Goal: Task Accomplishment & Management: Manage account settings

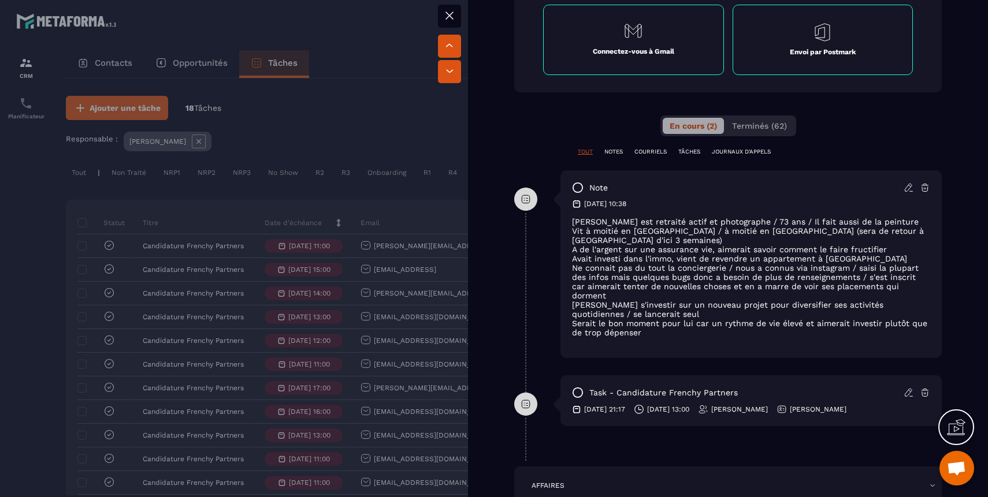
scroll to position [623, 0]
click at [47, 362] on div at bounding box center [494, 248] width 988 height 497
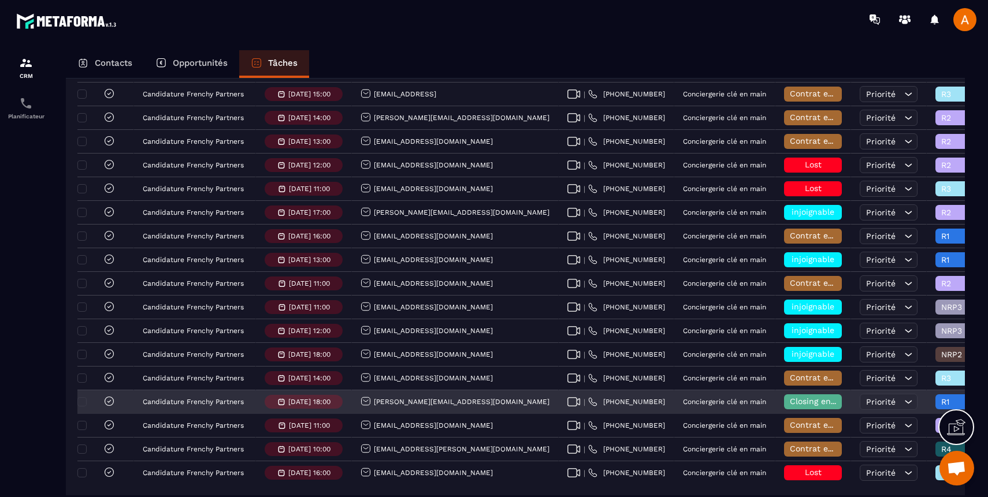
scroll to position [244, 0]
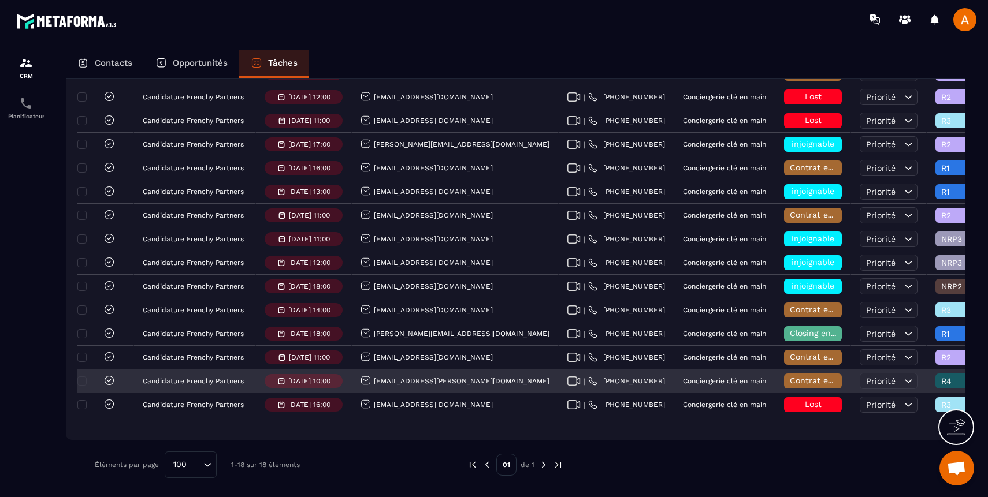
click at [789, 385] on span "Contrat envoyé" at bounding box center [819, 380] width 61 height 9
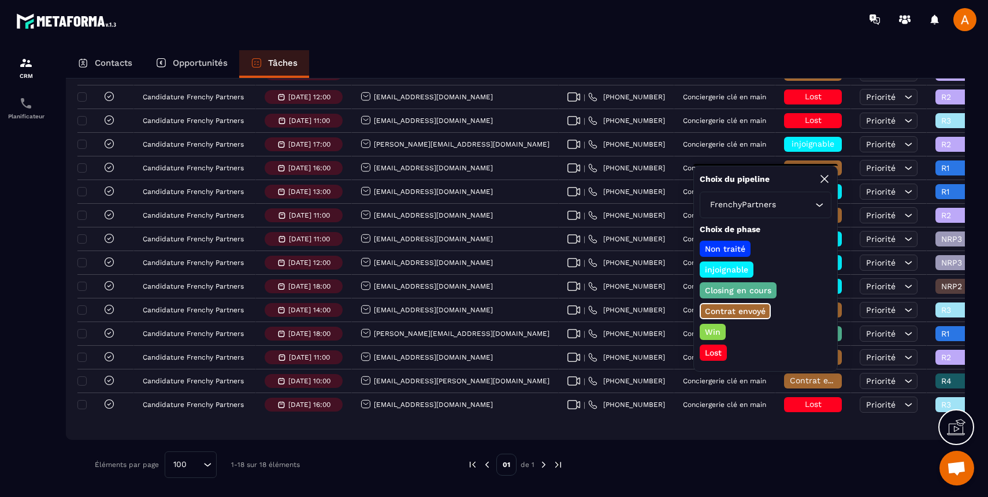
click at [716, 353] on p "Lost" at bounding box center [713, 353] width 20 height 12
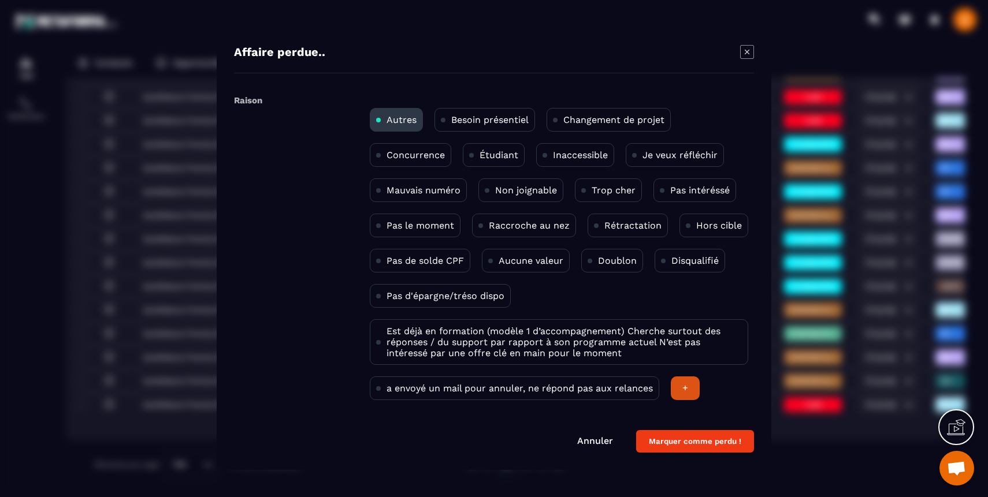
click at [610, 120] on p "Changement de projet" at bounding box center [613, 119] width 101 height 11
click at [692, 438] on button "Marquer comme perdu !" at bounding box center [695, 441] width 118 height 23
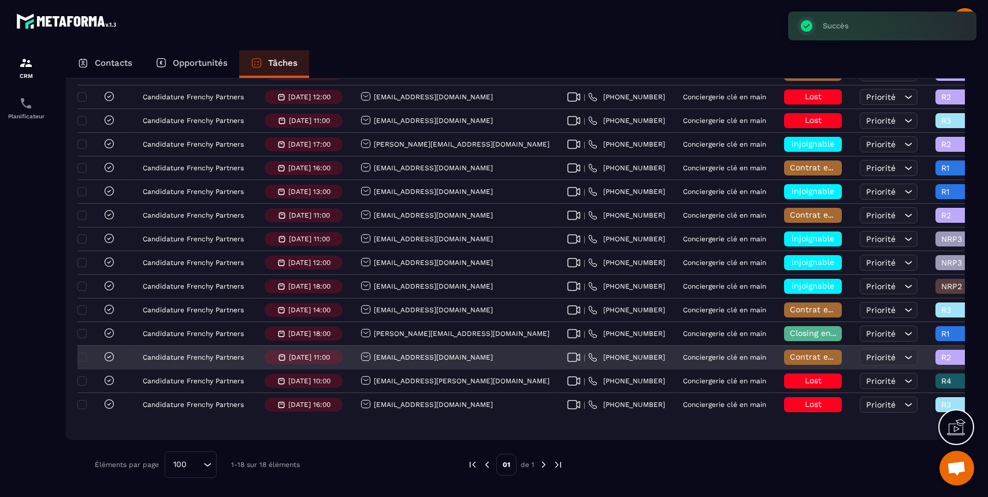
click at [789, 357] on span "Contrat envoyé" at bounding box center [819, 356] width 61 height 9
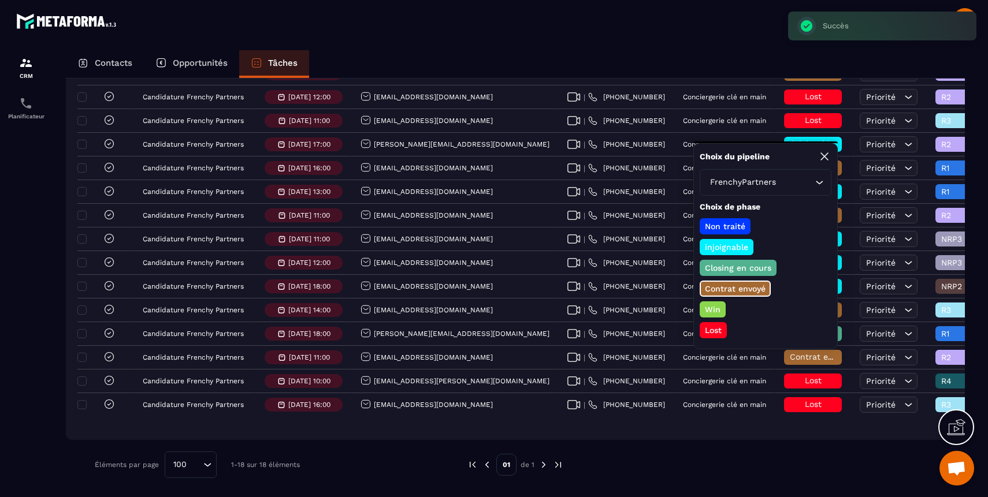
click at [709, 331] on p "Lost" at bounding box center [713, 331] width 20 height 12
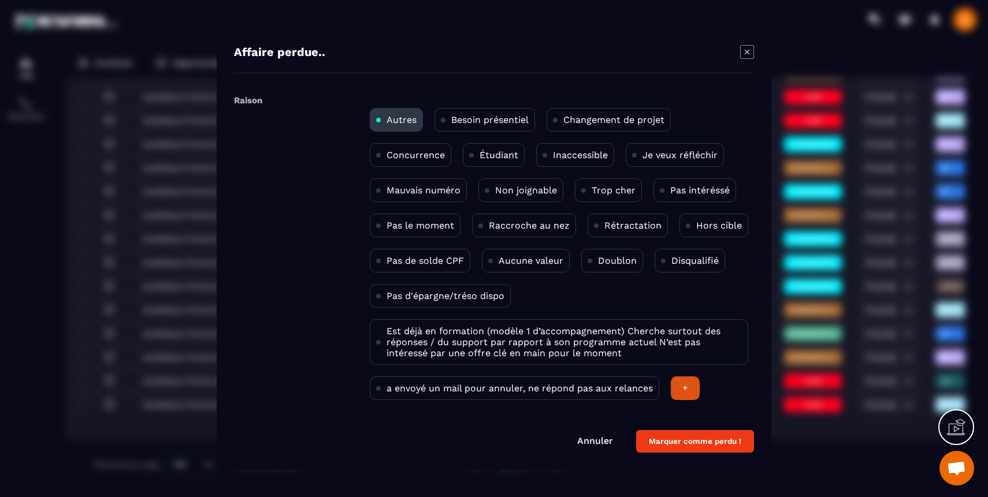
click at [670, 156] on p "Je veux réfléchir" at bounding box center [679, 155] width 75 height 11
click at [685, 442] on button "Marquer comme perdu !" at bounding box center [695, 441] width 118 height 23
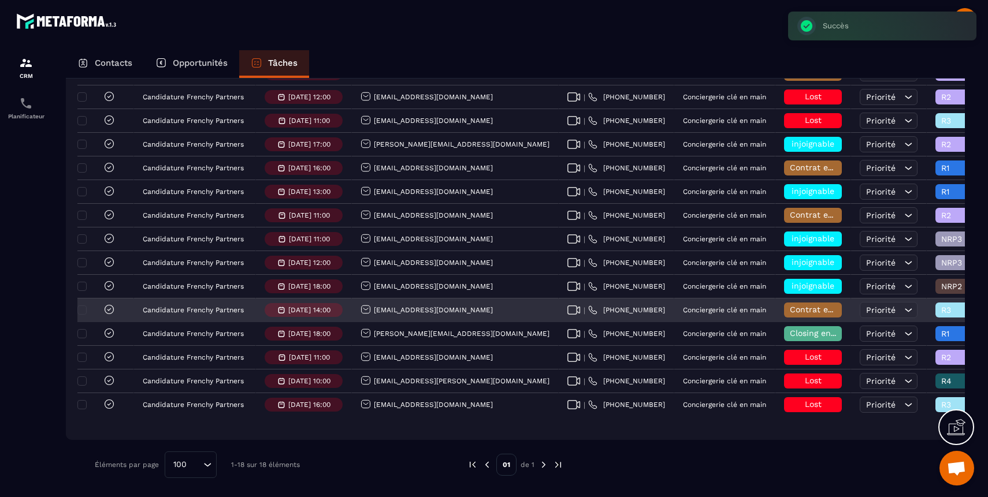
click at [789, 312] on span "Contrat envoyé" at bounding box center [819, 309] width 61 height 9
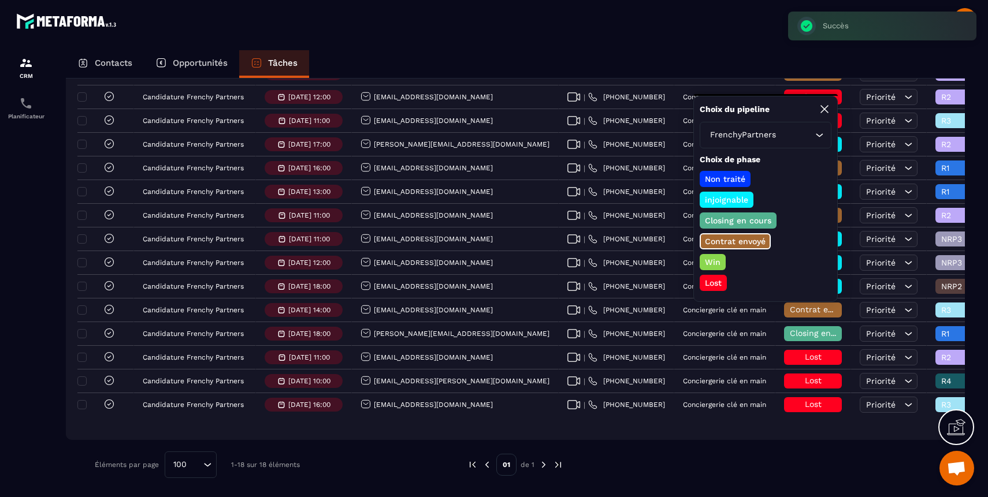
click at [714, 286] on p "Lost" at bounding box center [713, 283] width 20 height 12
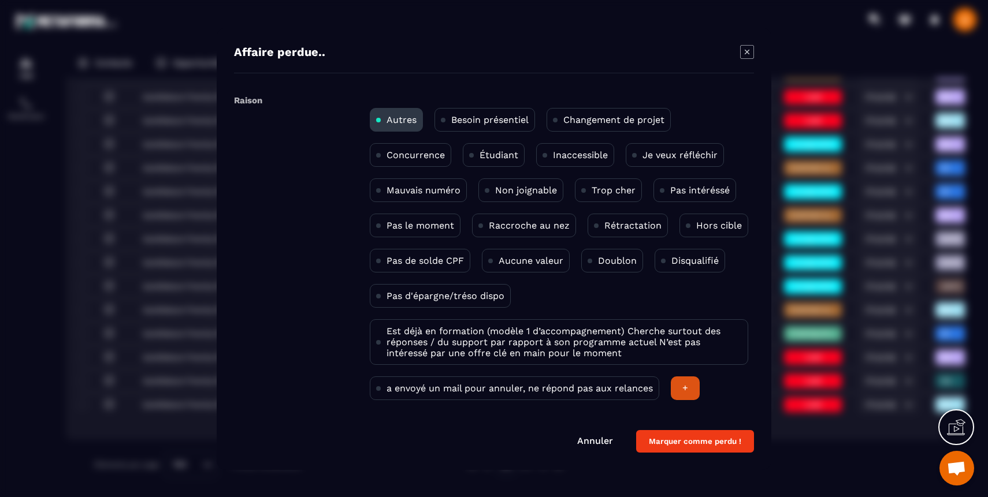
click at [681, 186] on p "Pas intéréssé" at bounding box center [699, 190] width 59 height 11
click at [685, 449] on button "Marquer comme perdu !" at bounding box center [695, 441] width 118 height 23
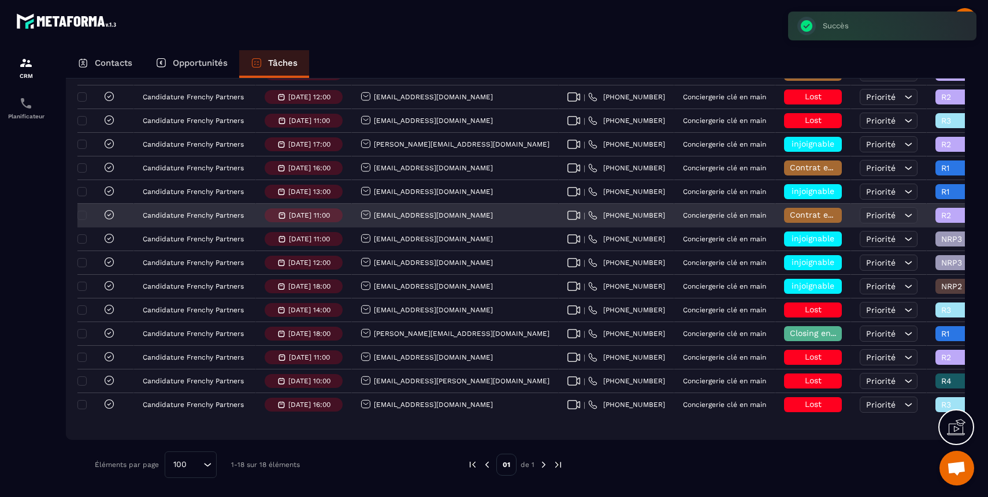
click at [789, 217] on span "Contrat envoyé" at bounding box center [819, 214] width 61 height 9
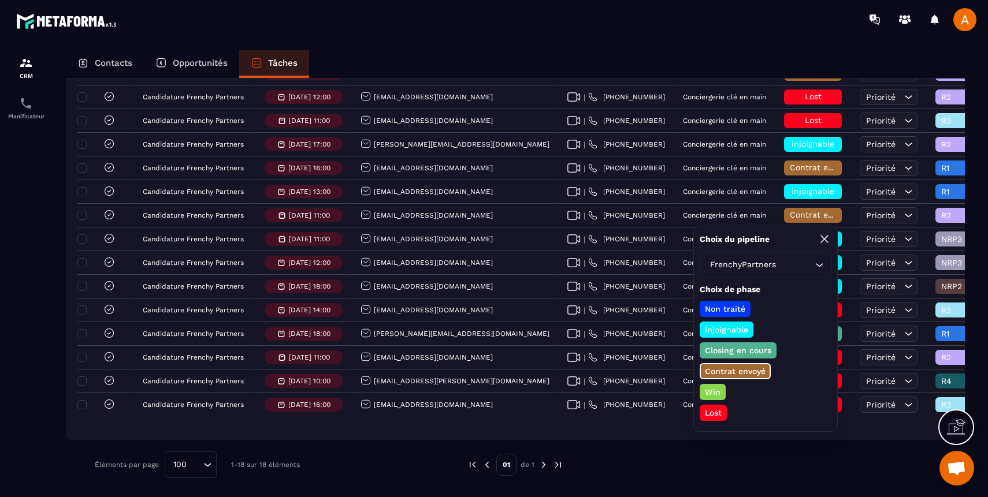
click at [717, 412] on p "Lost" at bounding box center [713, 413] width 20 height 12
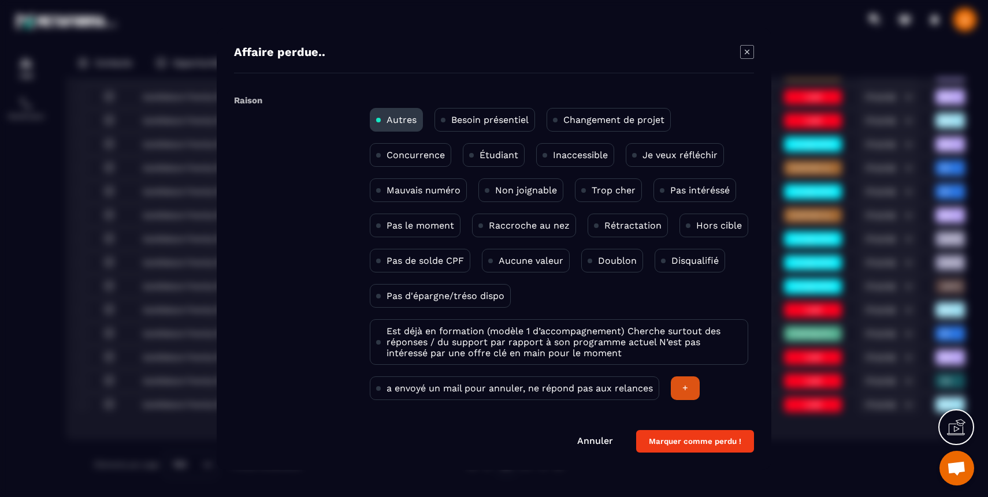
click at [614, 197] on div "Trop cher" at bounding box center [608, 190] width 67 height 24
click at [667, 452] on button "Marquer comme perdu !" at bounding box center [695, 441] width 118 height 23
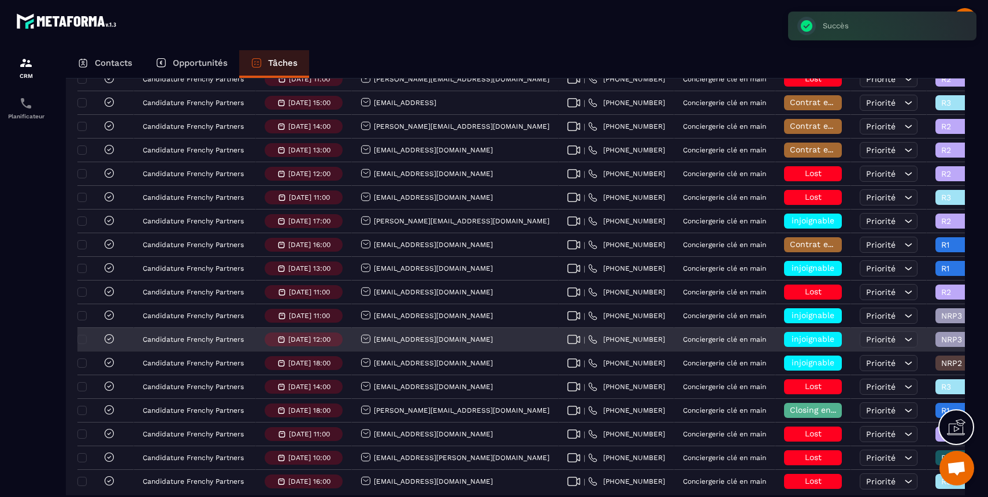
scroll to position [165, 0]
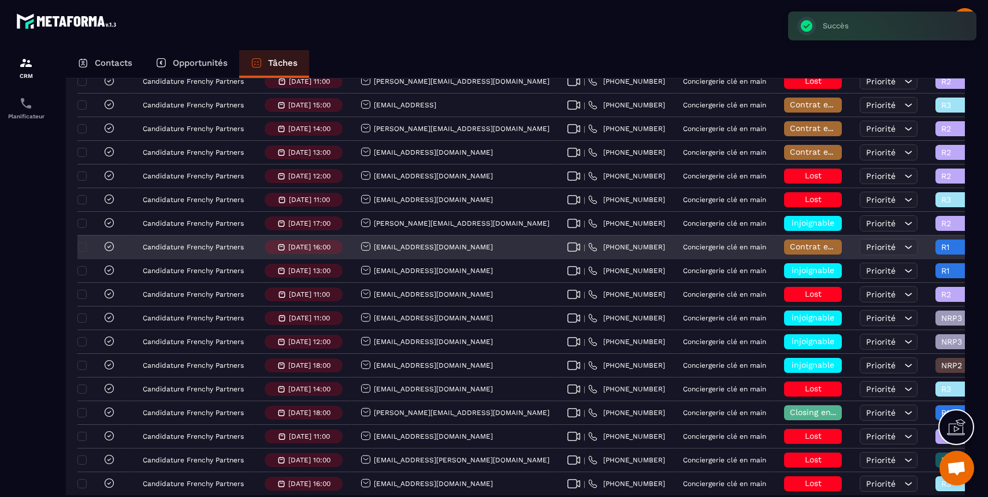
click at [789, 247] on span "Contrat envoyé" at bounding box center [819, 246] width 61 height 9
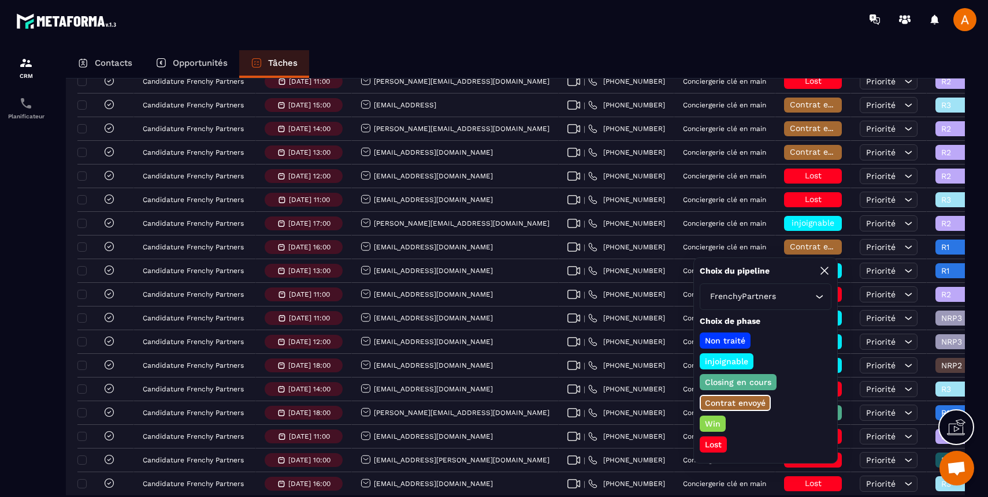
click at [709, 446] on p "Lost" at bounding box center [713, 445] width 20 height 12
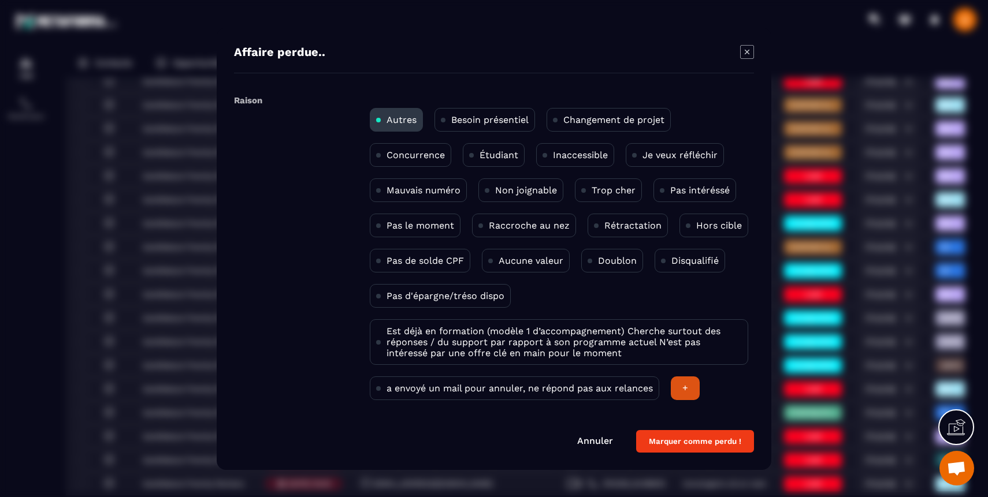
click at [612, 187] on p "Trop cher" at bounding box center [613, 190] width 44 height 11
click at [666, 445] on button "Marquer comme perdu !" at bounding box center [695, 441] width 118 height 23
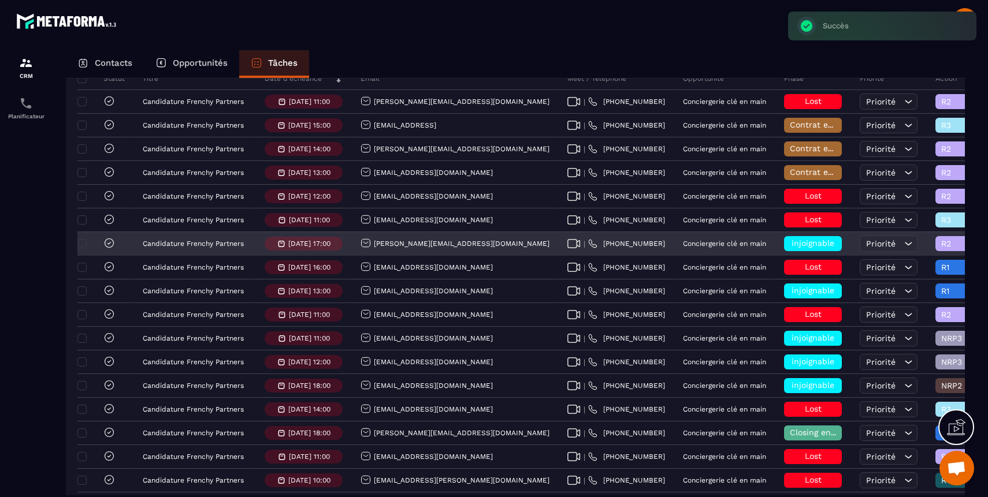
scroll to position [145, 0]
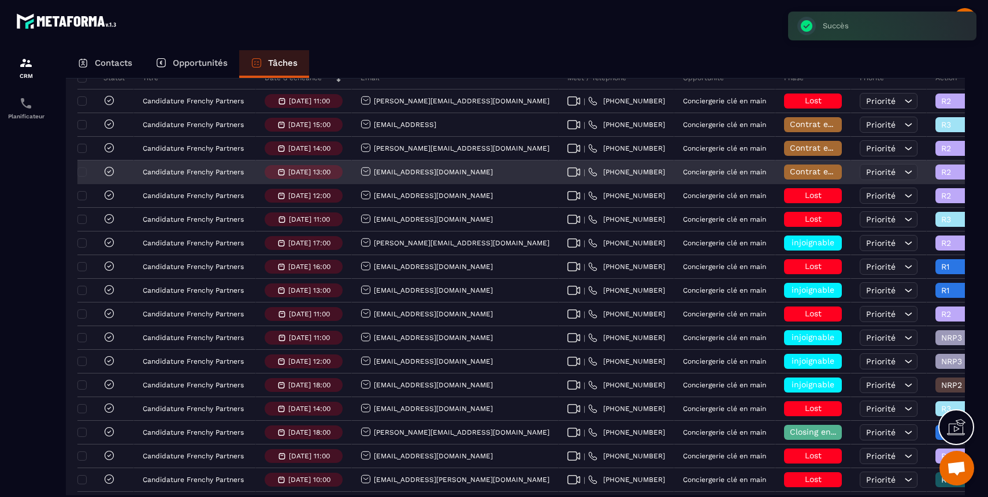
click at [789, 170] on span "Contrat envoyé" at bounding box center [819, 171] width 61 height 9
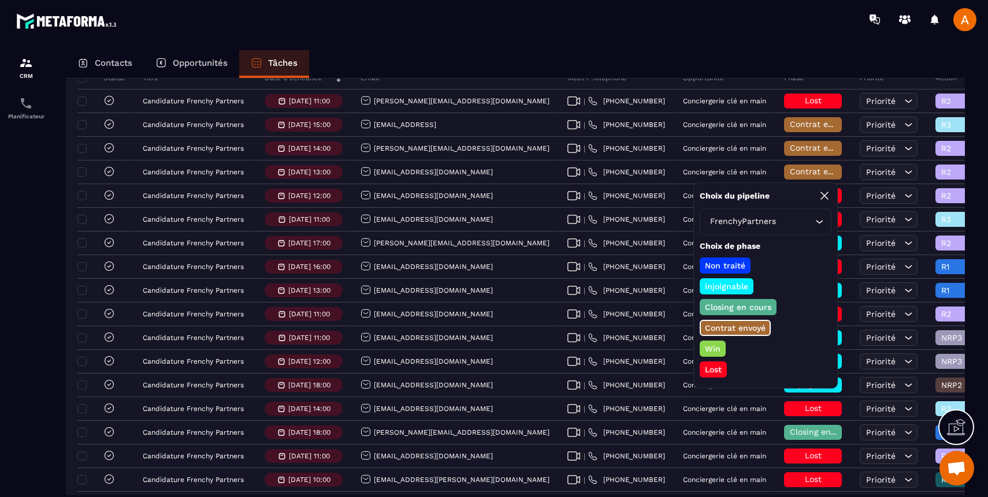
click at [714, 366] on p "Lost" at bounding box center [713, 370] width 20 height 12
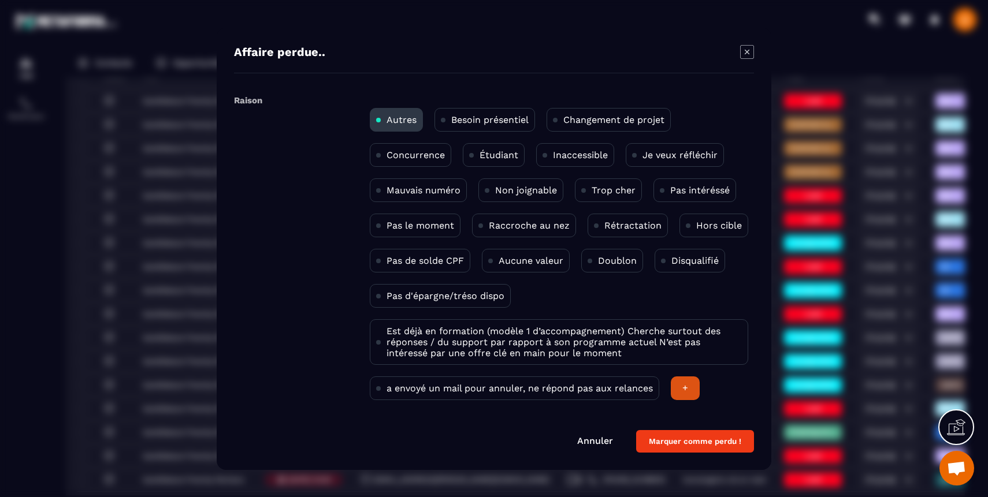
click at [671, 189] on p "Pas intéréssé" at bounding box center [699, 190] width 59 height 11
click at [688, 441] on button "Marquer comme perdu !" at bounding box center [695, 441] width 118 height 23
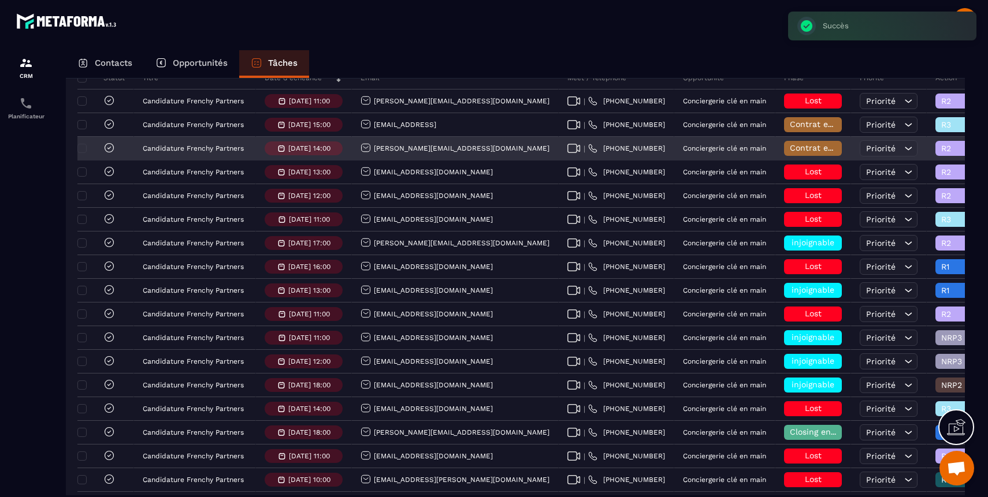
click at [789, 147] on span "Contrat envoyé" at bounding box center [819, 147] width 61 height 9
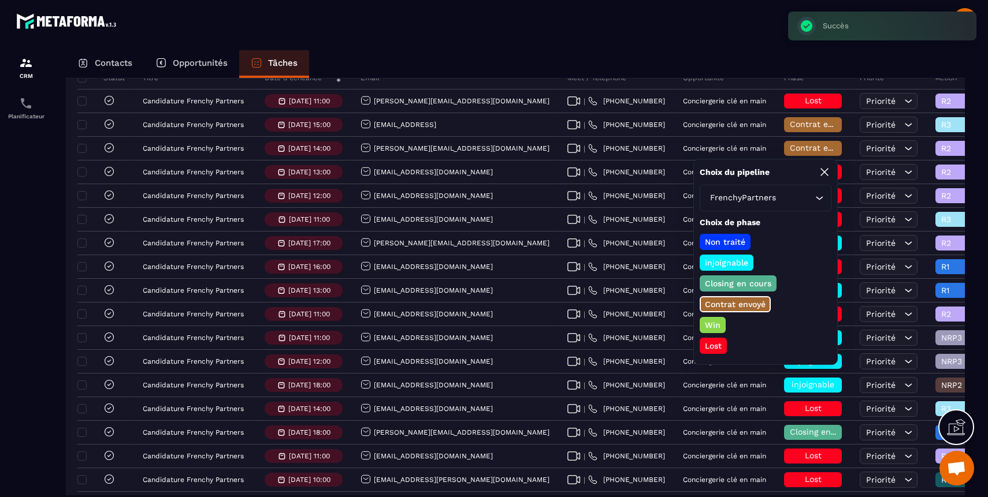
click at [716, 348] on p "Lost" at bounding box center [713, 346] width 20 height 12
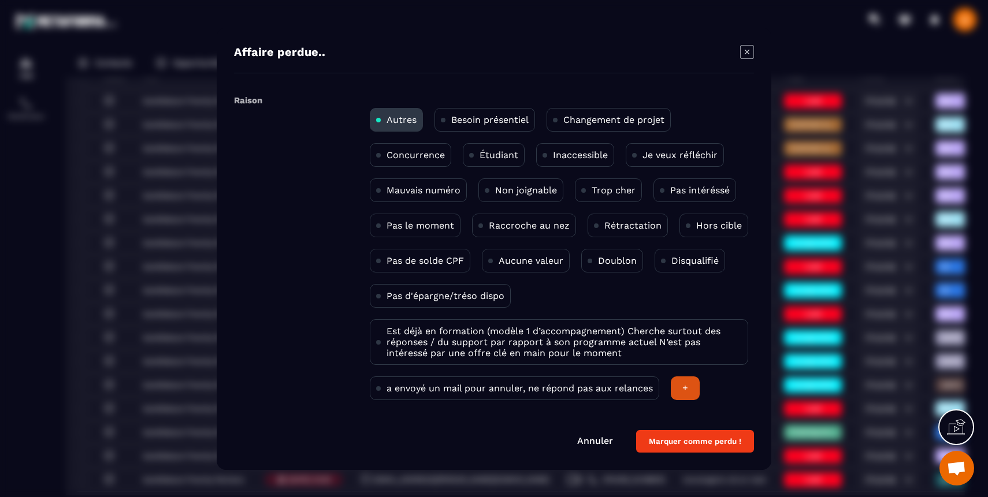
click at [426, 154] on p "Concurrence" at bounding box center [415, 155] width 58 height 11
click at [658, 442] on button "Marquer comme perdu !" at bounding box center [695, 441] width 118 height 23
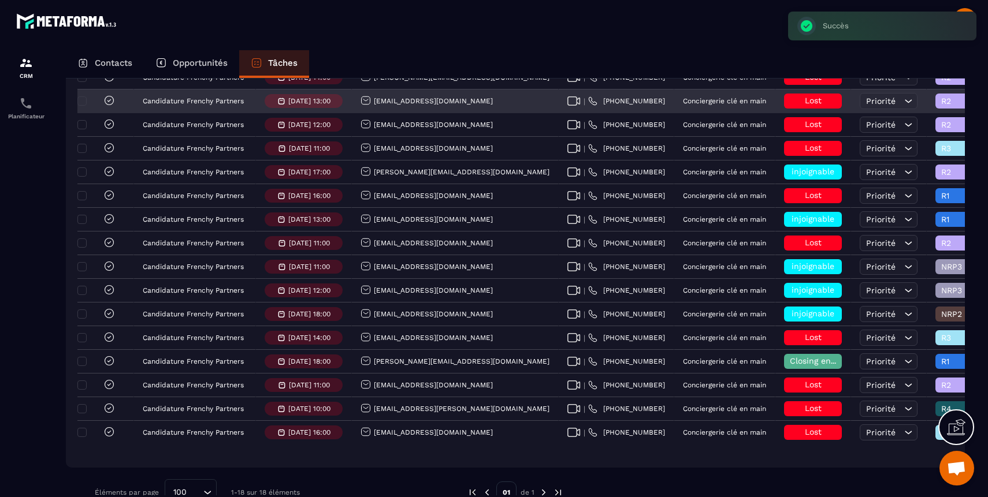
scroll to position [244, 0]
